Goal: Information Seeking & Learning: Learn about a topic

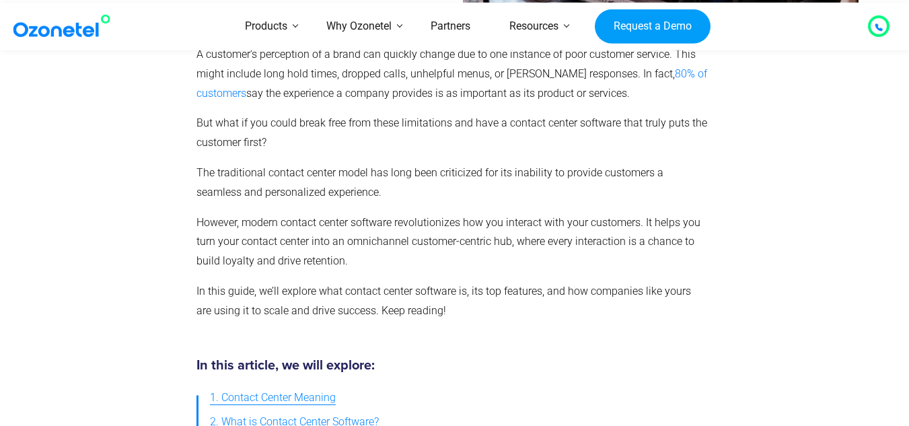
scroll to position [471, 0]
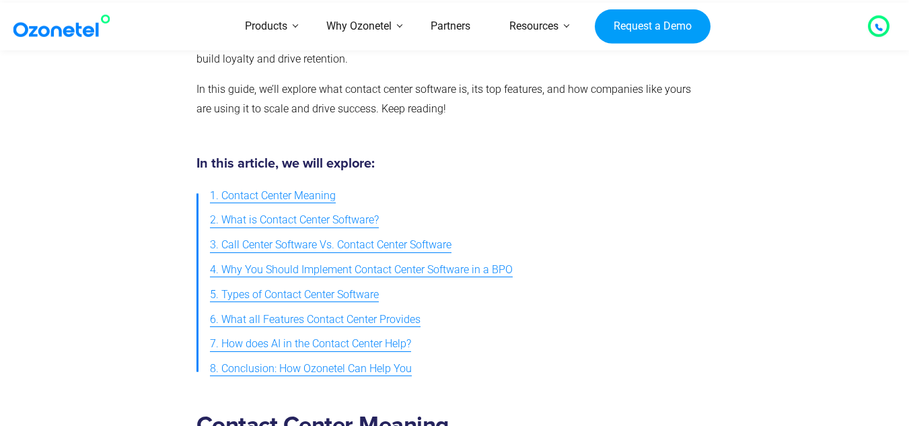
click at [439, 246] on span "3. Call Center Software Vs. Contact Center Software" at bounding box center [331, 246] width 242 height 20
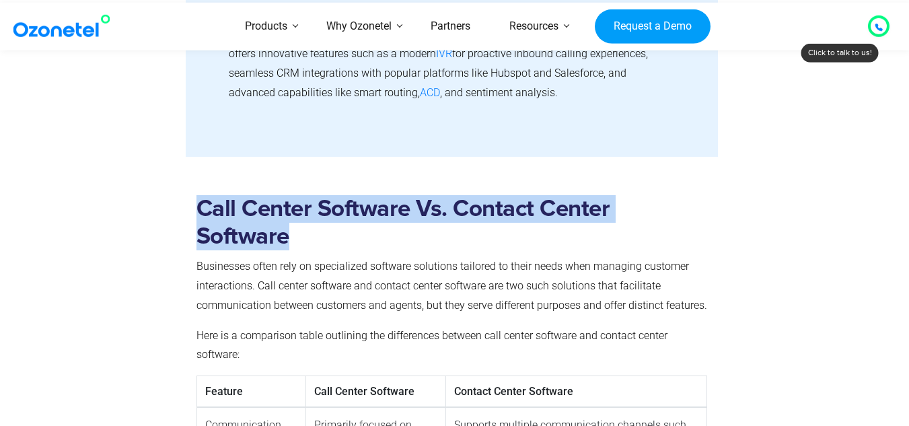
drag, startPoint x: 197, startPoint y: 211, endPoint x: 322, endPoint y: 233, distance: 127.2
click at [322, 233] on h2 "Call Center Software Vs. Contact Center Software" at bounding box center [451, 222] width 511 height 55
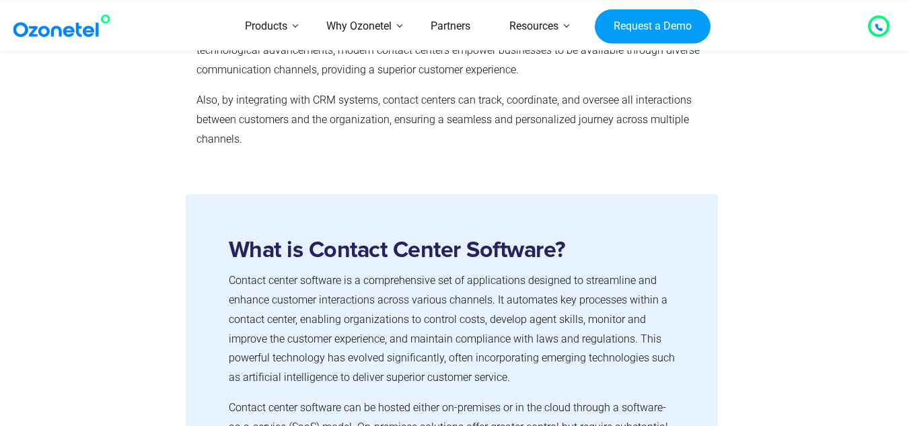
scroll to position [1094, 0]
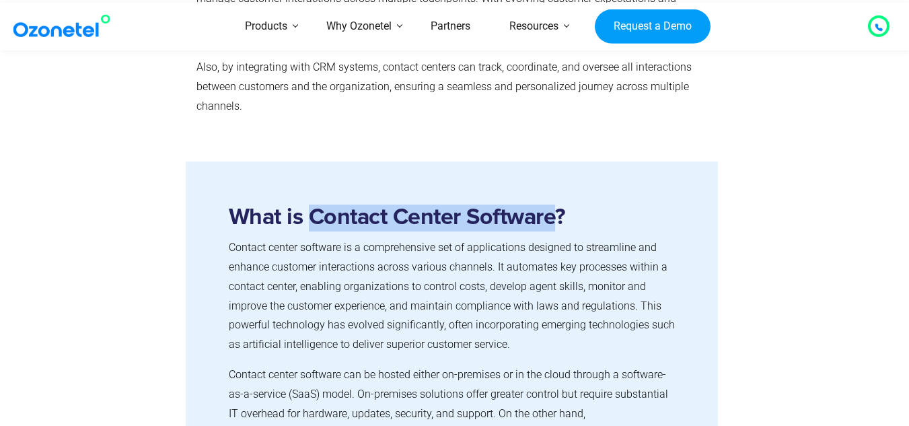
drag, startPoint x: 310, startPoint y: 216, endPoint x: 560, endPoint y: 215, distance: 249.6
click at [560, 215] on strong "What is Contact Center Software?" at bounding box center [397, 217] width 337 height 23
copy strong "Contact Center Software"
